Goal: Check status: Check status

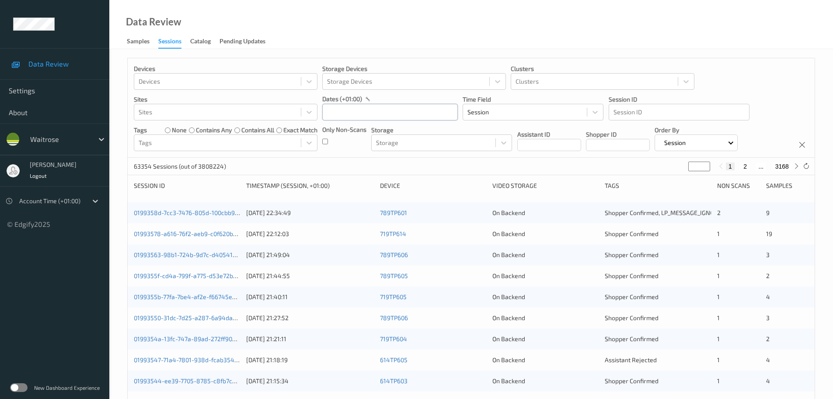
click at [335, 109] on input "text" at bounding box center [390, 112] width 136 height 17
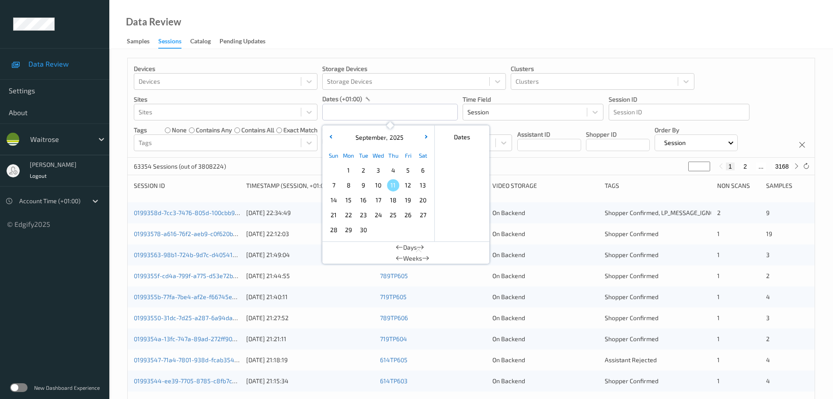
click at [353, 189] on span "8" at bounding box center [349, 185] width 12 height 12
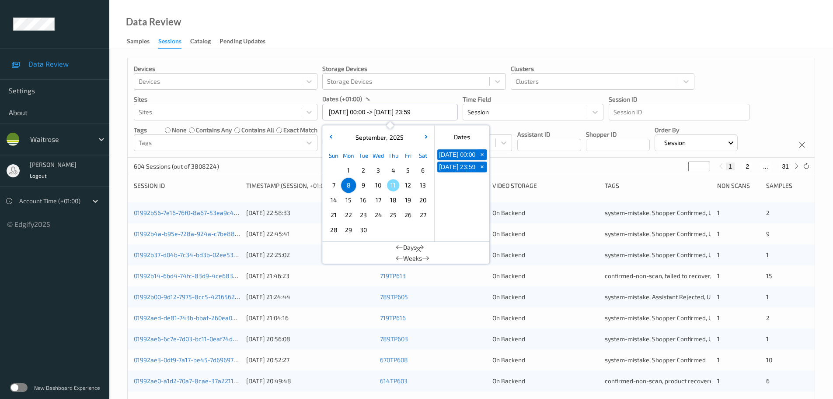
click at [378, 189] on span "10" at bounding box center [378, 185] width 12 height 12
type input "10/09/2025 00:00 -> 10/09/2025 23:59"
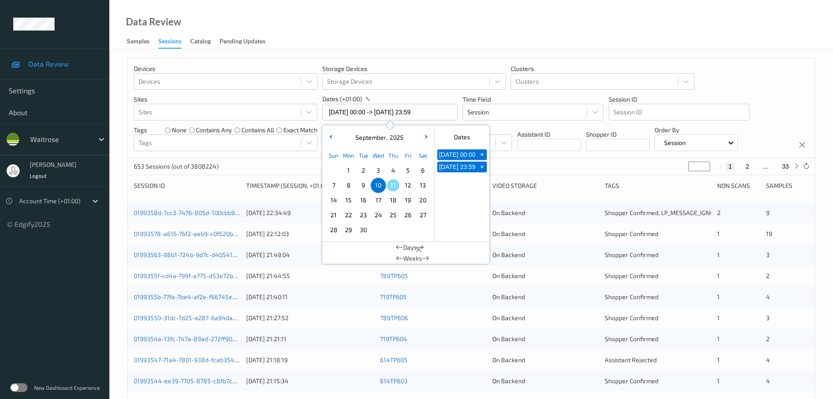
click at [419, 38] on div "Data Review Samples Sessions Catalog Pending Updates" at bounding box center [471, 24] width 724 height 49
